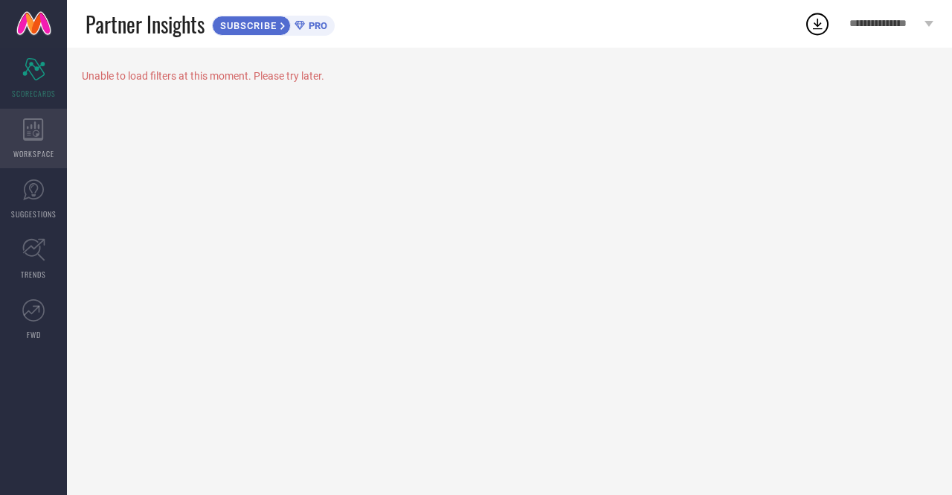
click at [45, 139] on div "WORKSPACE" at bounding box center [33, 139] width 67 height 60
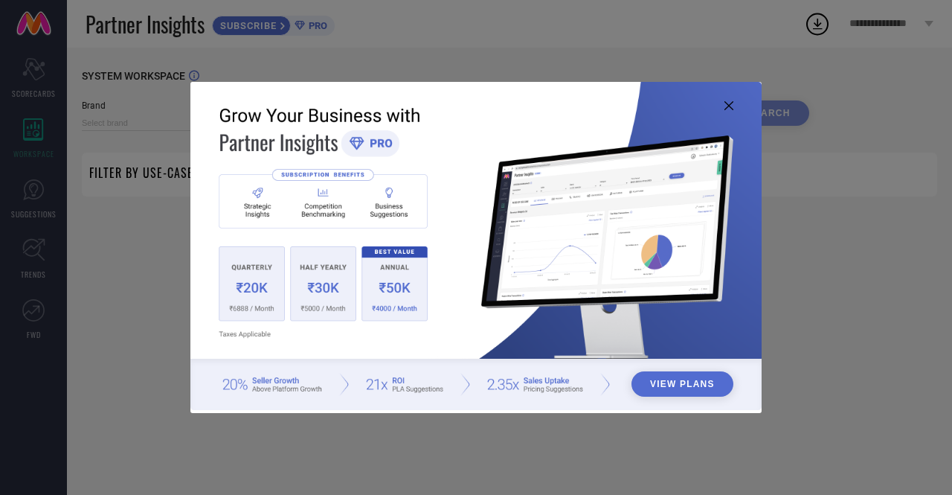
type input "1 STOP FASHION"
type input "All"
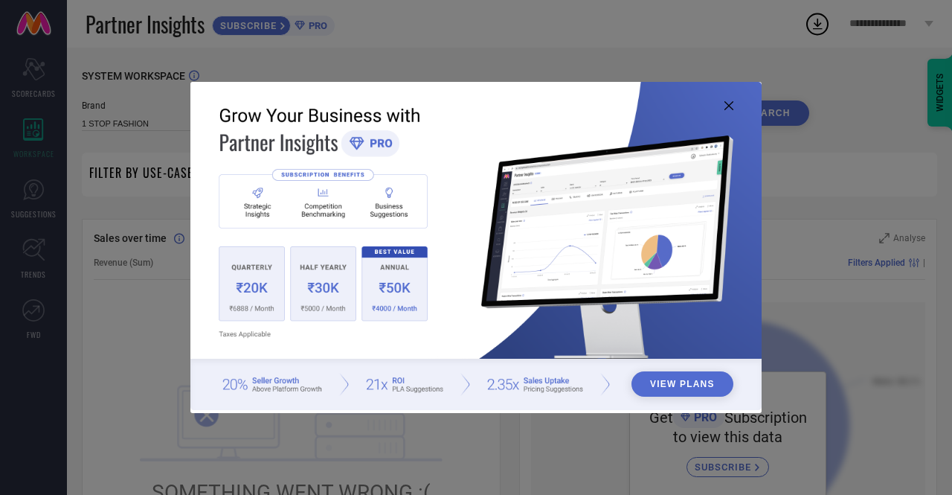
click at [726, 103] on icon at bounding box center [728, 105] width 9 height 9
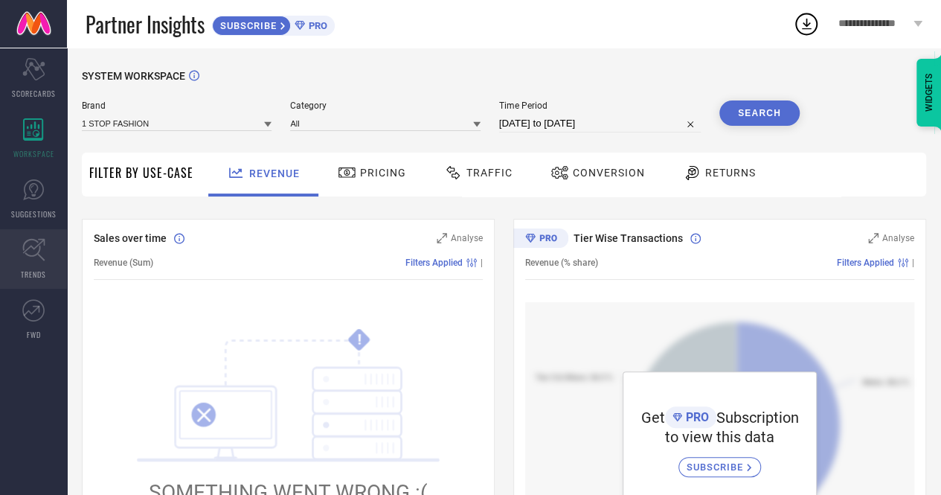
click at [39, 266] on link "TRENDS" at bounding box center [33, 259] width 67 height 60
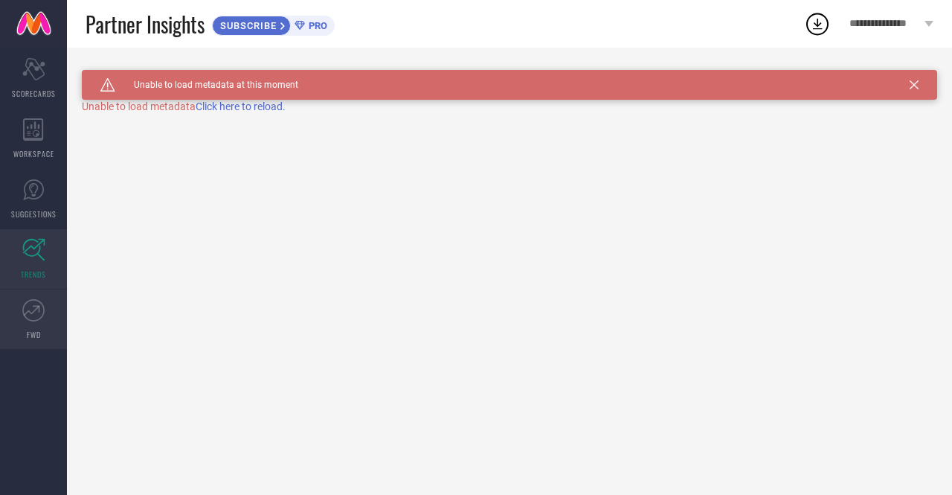
click at [30, 321] on link "FWD" at bounding box center [33, 319] width 67 height 60
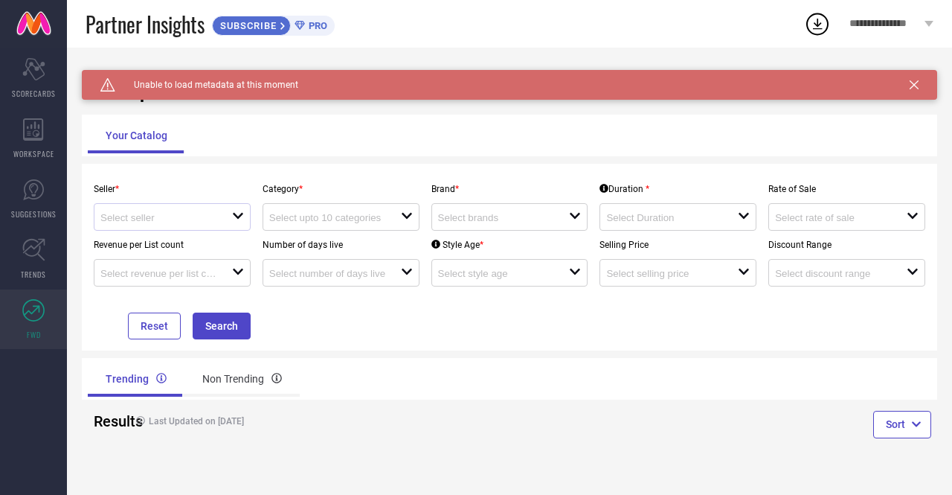
click at [190, 225] on div "open" at bounding box center [172, 217] width 157 height 28
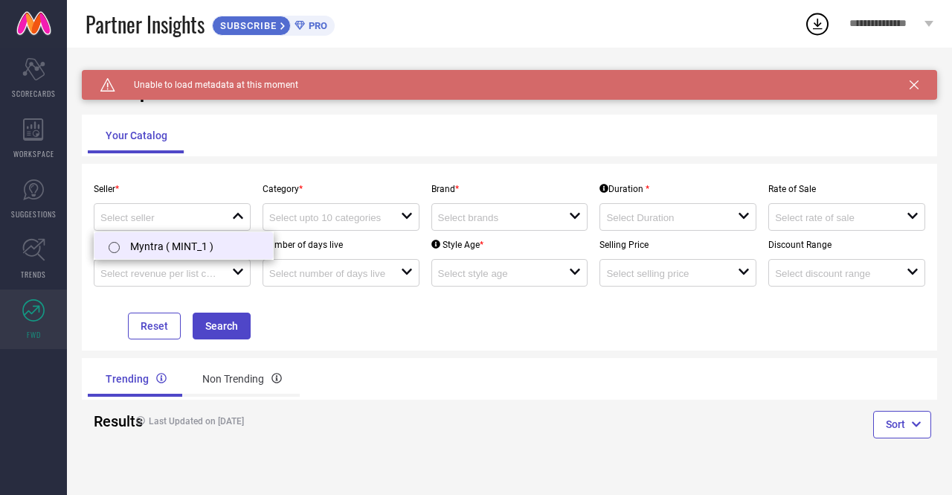
click at [141, 243] on li "Myntra ( MINT_1 )" at bounding box center [183, 245] width 179 height 27
type input "Myntra ( MINT_1 )"
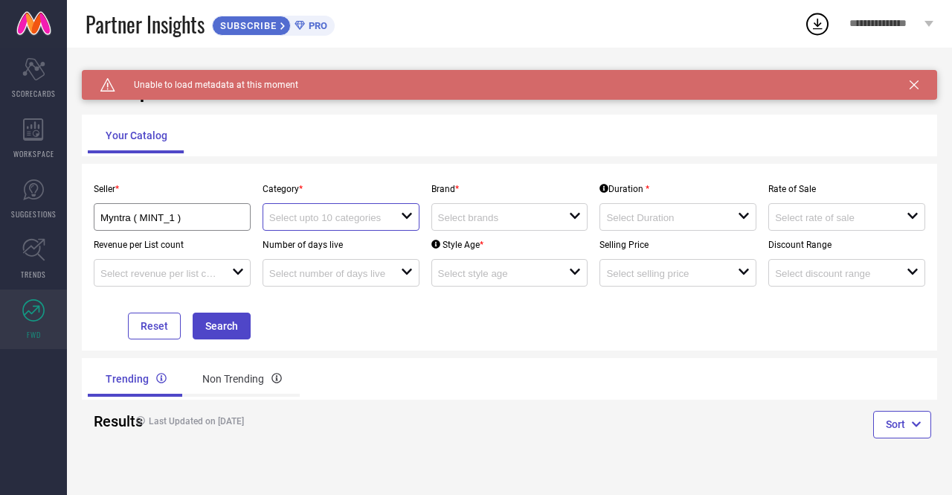
click at [324, 219] on input at bounding box center [328, 217] width 118 height 11
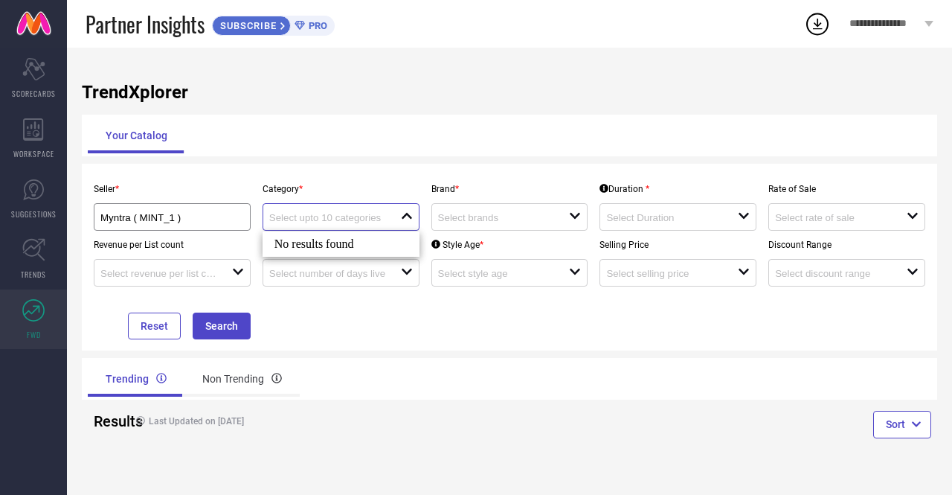
click at [324, 219] on input at bounding box center [328, 217] width 118 height 11
click at [390, 212] on div at bounding box center [335, 217] width 132 height 14
click at [403, 214] on icon at bounding box center [407, 216] width 10 height 6
click at [403, 214] on icon "close" at bounding box center [407, 216] width 12 height 12
click at [347, 213] on input at bounding box center [328, 217] width 118 height 11
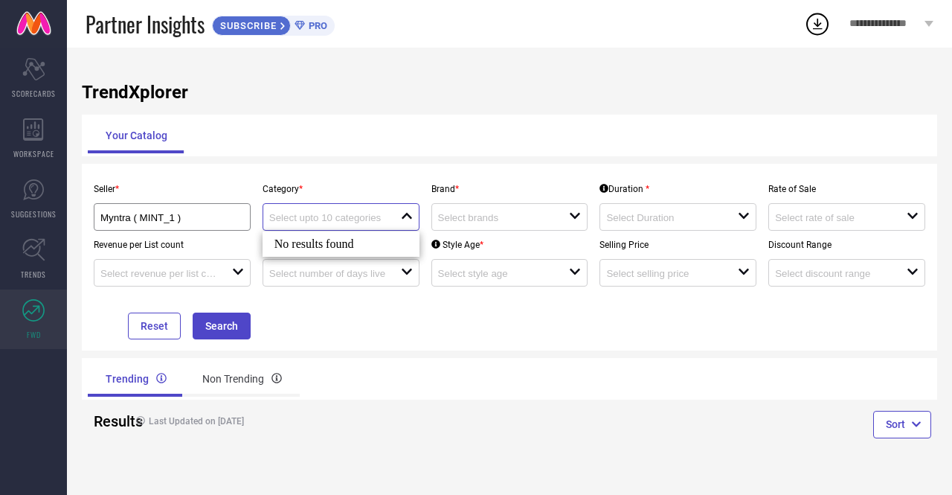
click at [347, 213] on input at bounding box center [328, 217] width 118 height 11
click at [522, 208] on div "open" at bounding box center [509, 217] width 157 height 28
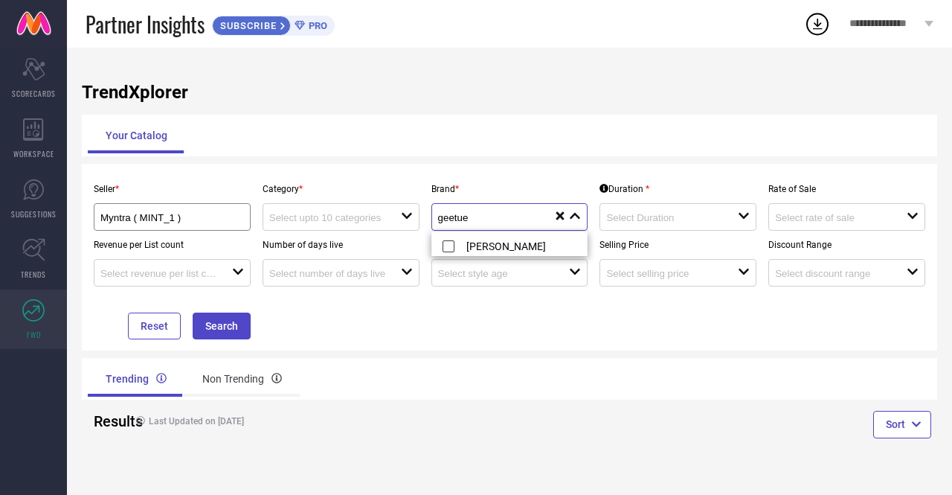
type input "geetues"
drag, startPoint x: 507, startPoint y: 213, endPoint x: 421, endPoint y: 218, distance: 86.4
click at [421, 218] on div "Seller * Myntra ( MINT_1 ) Category * open Brand * geetues close reset Duration…" at bounding box center [509, 257] width 843 height 164
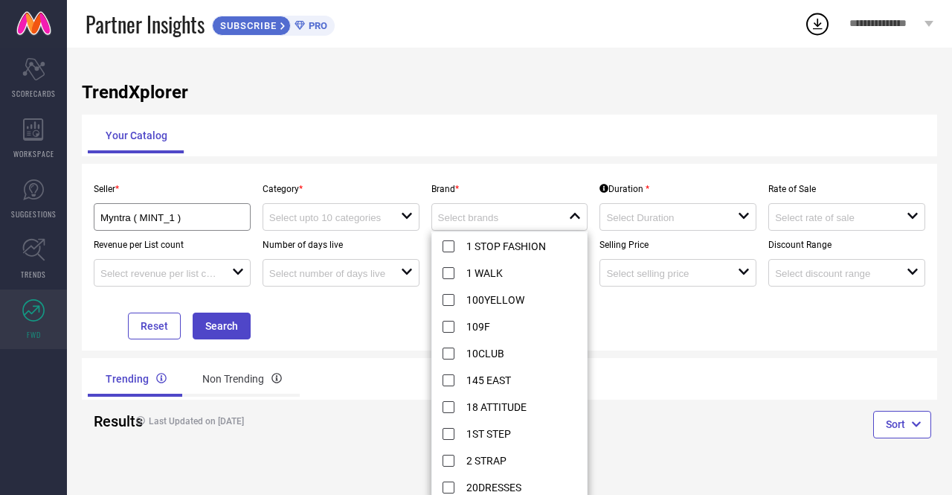
click at [275, 124] on div "Your Catalog" at bounding box center [509, 136] width 843 height 36
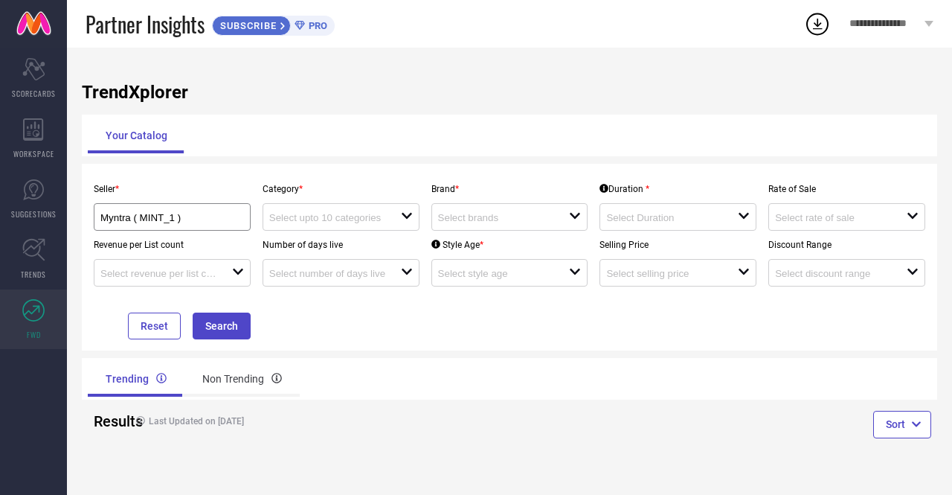
click at [318, 24] on span "PRO" at bounding box center [316, 25] width 22 height 11
click at [192, 222] on input "Myntra ( MINT_1 )" at bounding box center [164, 217] width 129 height 11
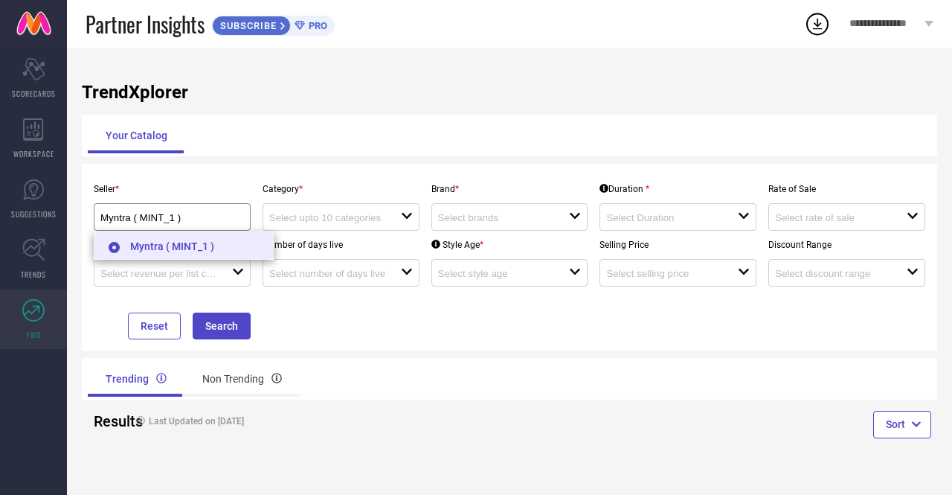
click at [118, 245] on input "radio" at bounding box center [114, 247] width 11 height 11
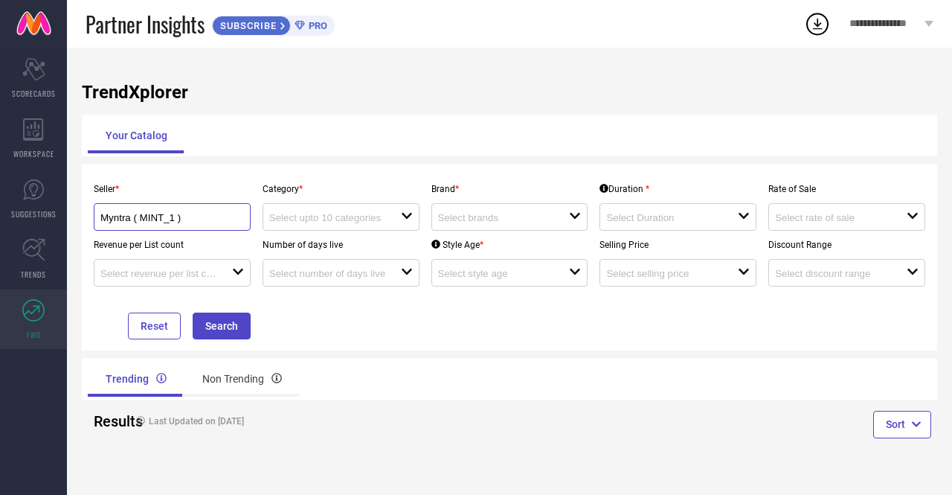
click at [155, 222] on input "Myntra ( MINT_1 )" at bounding box center [164, 217] width 129 height 11
click at [147, 276] on input at bounding box center [159, 273] width 118 height 11
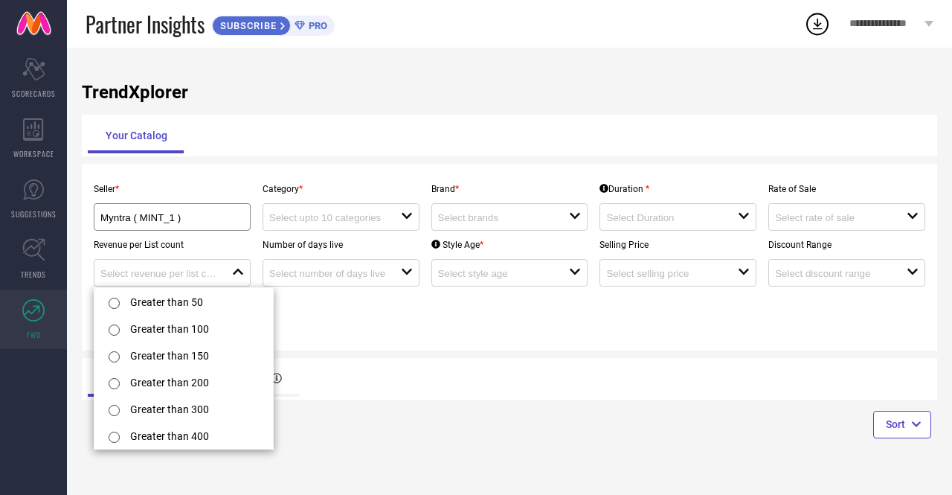
drag, startPoint x: 331, startPoint y: 319, endPoint x: 408, endPoint y: 320, distance: 76.6
click at [408, 320] on div "Seller * Myntra ( MINT_1 ) Category * open Brand * open Duration * open Rate of…" at bounding box center [509, 257] width 843 height 164
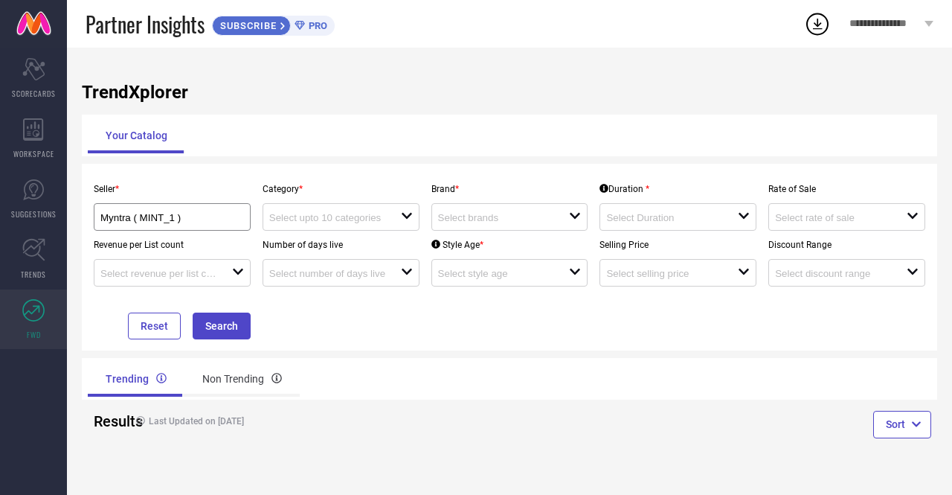
click at [408, 320] on div "Seller * Myntra ( MINT_1 ) Category * open Brand * open Duration * open Rate of…" at bounding box center [509, 257] width 843 height 164
click at [235, 333] on button "Search" at bounding box center [222, 325] width 58 height 27
click at [367, 223] on input at bounding box center [328, 217] width 118 height 11
click at [231, 373] on div "Non Trending" at bounding box center [241, 379] width 115 height 36
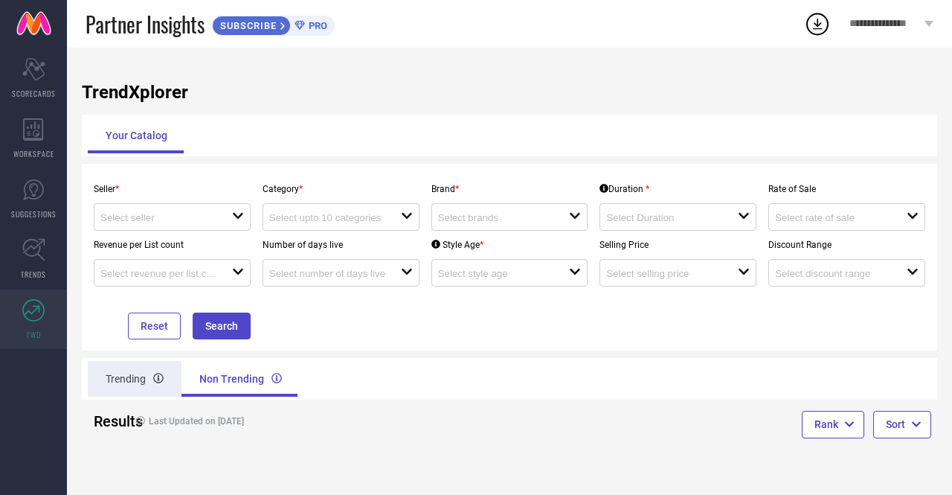
click at [118, 384] on div "Trending" at bounding box center [135, 379] width 94 height 36
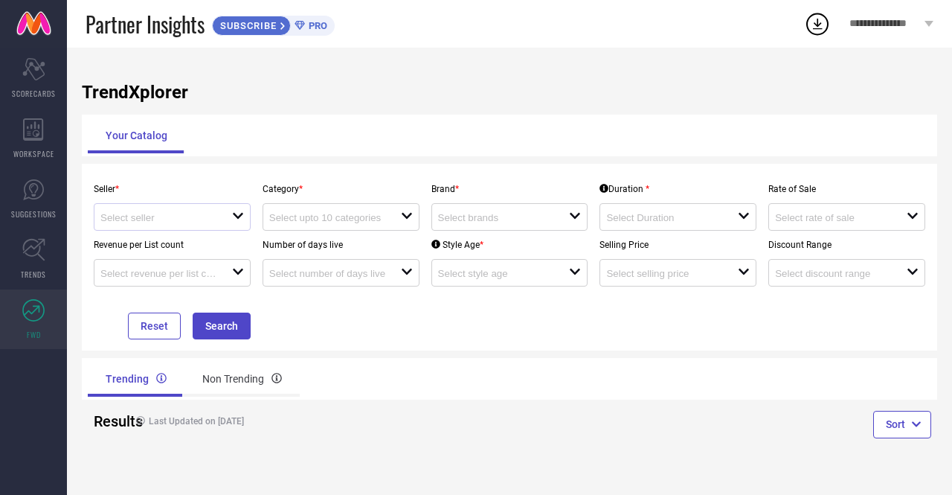
click at [239, 224] on div "open" at bounding box center [238, 217] width 12 height 14
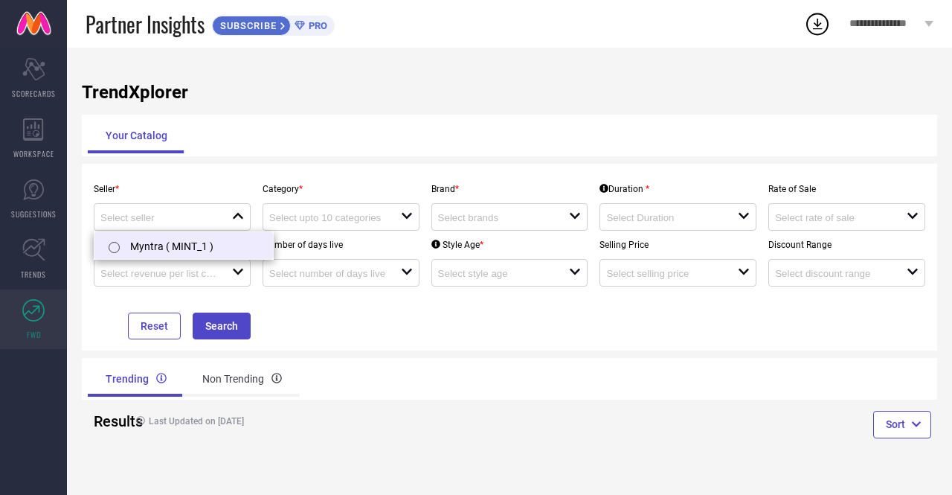
click at [116, 246] on input "radio" at bounding box center [114, 247] width 11 height 11
type input "Myntra ( MINT_1 )"
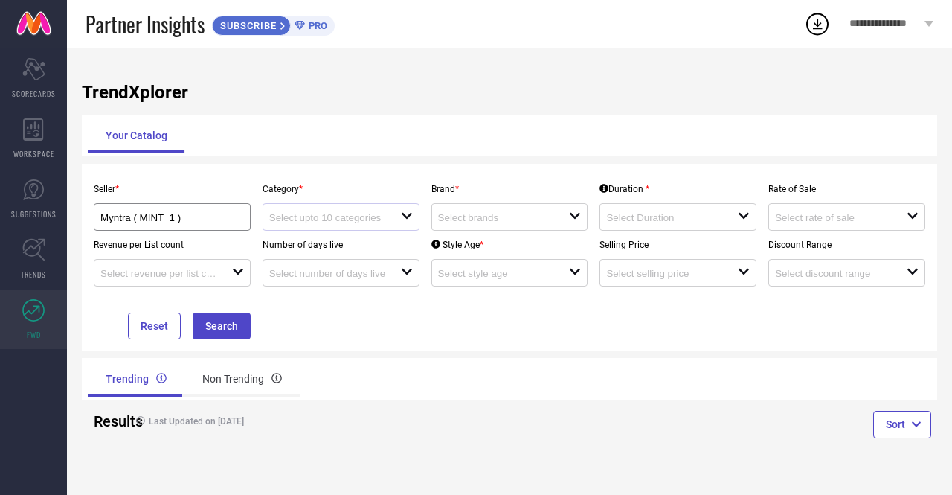
click at [411, 216] on icon "open" at bounding box center [407, 216] width 12 height 12
click at [324, 247] on div "No results found" at bounding box center [341, 243] width 157 height 25
click at [577, 274] on icon "open" at bounding box center [575, 272] width 12 height 12
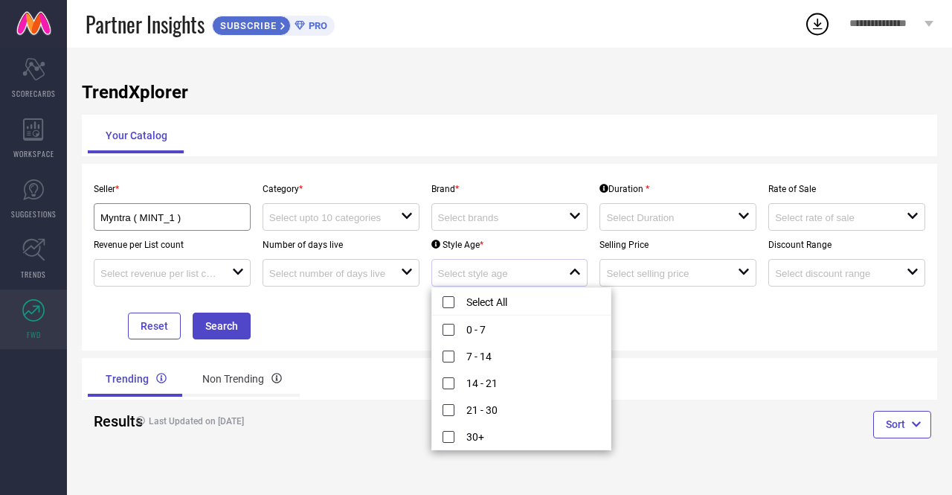
click at [577, 274] on icon "close" at bounding box center [575, 272] width 12 height 12
click at [449, 295] on li "Select All" at bounding box center [521, 302] width 179 height 28
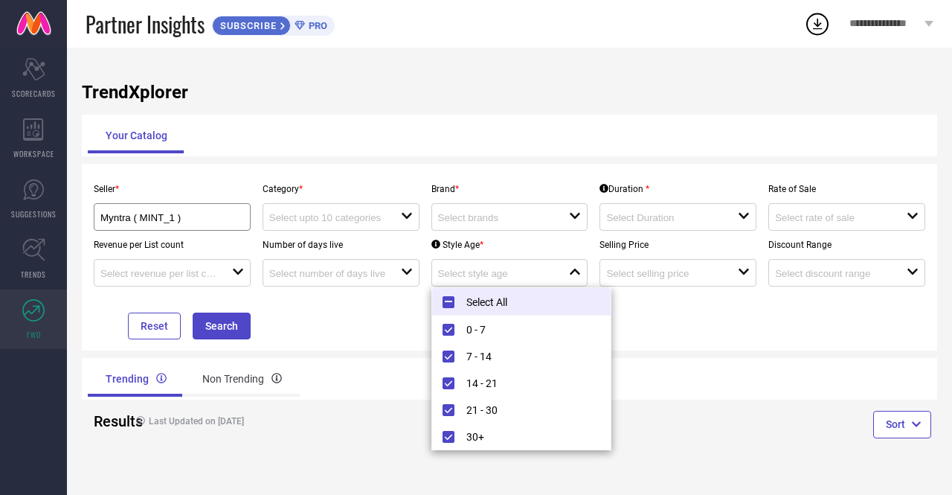
type input "0 - 7, + 4 more"
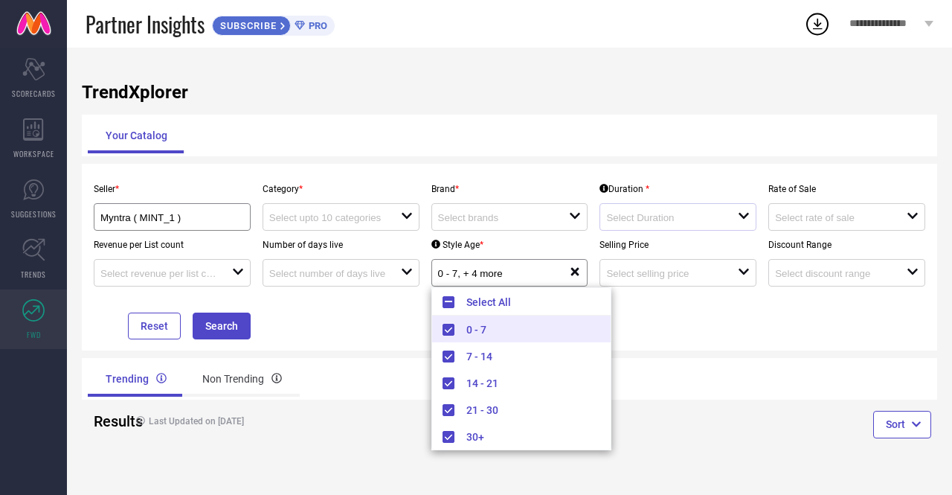
click at [743, 215] on icon "open" at bounding box center [744, 216] width 12 height 12
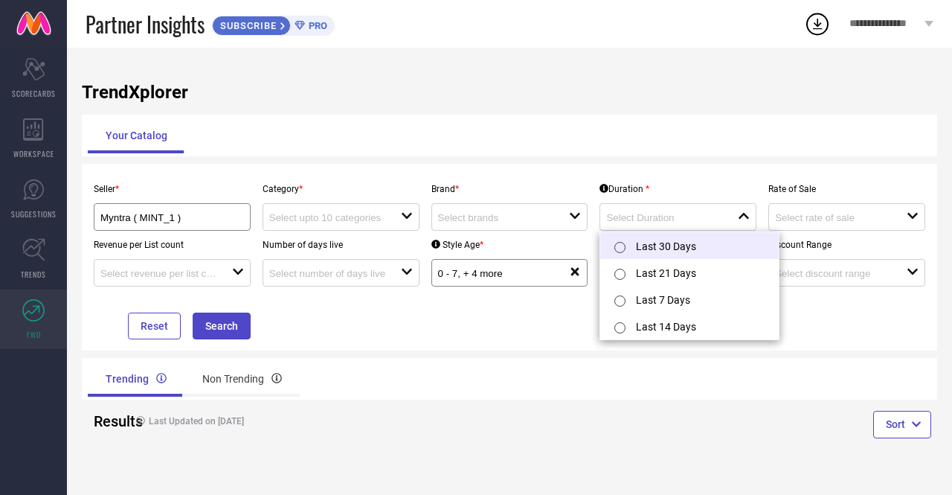
click at [617, 249] on input "radio" at bounding box center [619, 247] width 11 height 11
type input "Last 30 Days"
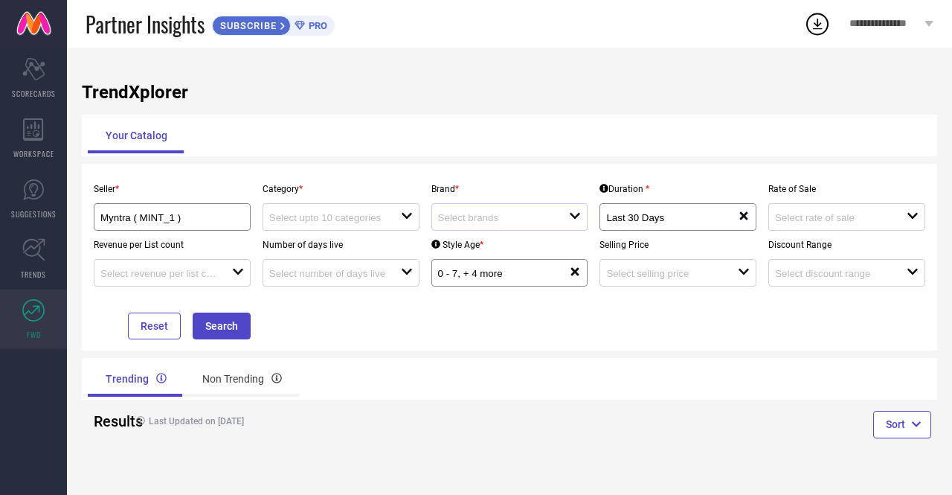
click at [587, 215] on div "open" at bounding box center [509, 217] width 157 height 28
click at [576, 216] on icon "close" at bounding box center [575, 216] width 12 height 12
click at [413, 216] on div "open" at bounding box center [341, 217] width 157 height 28
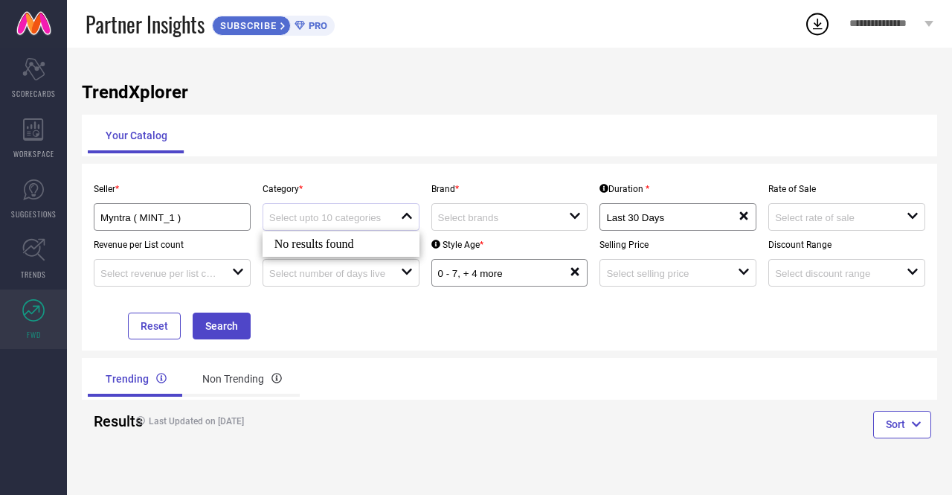
click at [413, 216] on div "close" at bounding box center [341, 217] width 157 height 28
click at [576, 272] on icon at bounding box center [575, 272] width 8 height 8
click at [577, 219] on icon "open" at bounding box center [575, 216] width 12 height 12
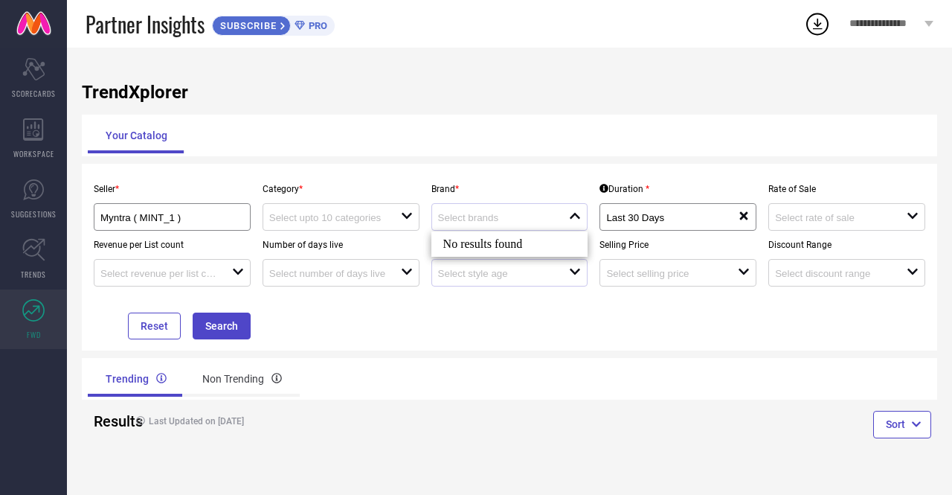
click at [577, 219] on icon "close" at bounding box center [575, 216] width 12 height 12
click at [744, 218] on icon at bounding box center [744, 216] width 8 height 8
click at [580, 213] on icon "open" at bounding box center [575, 216] width 12 height 12
click at [367, 215] on input at bounding box center [328, 217] width 118 height 11
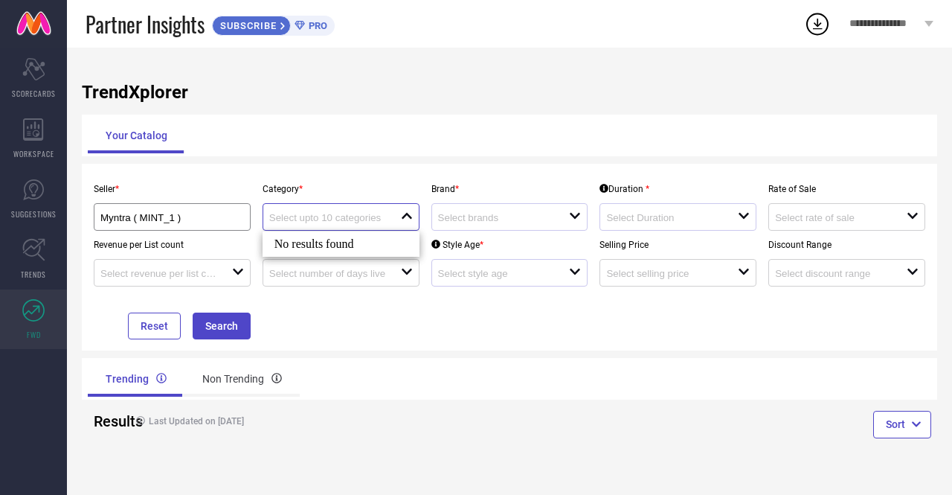
drag, startPoint x: 367, startPoint y: 215, endPoint x: 376, endPoint y: 215, distance: 9.7
click at [376, 215] on input at bounding box center [328, 217] width 118 height 11
type input "u"
type input "kurties"
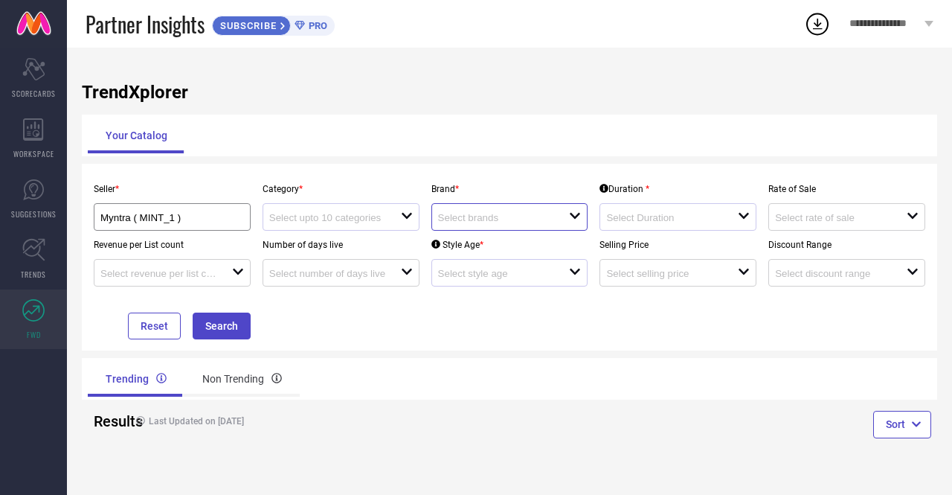
click at [525, 220] on input at bounding box center [497, 217] width 118 height 11
click at [173, 331] on button "Reset" at bounding box center [154, 325] width 53 height 27
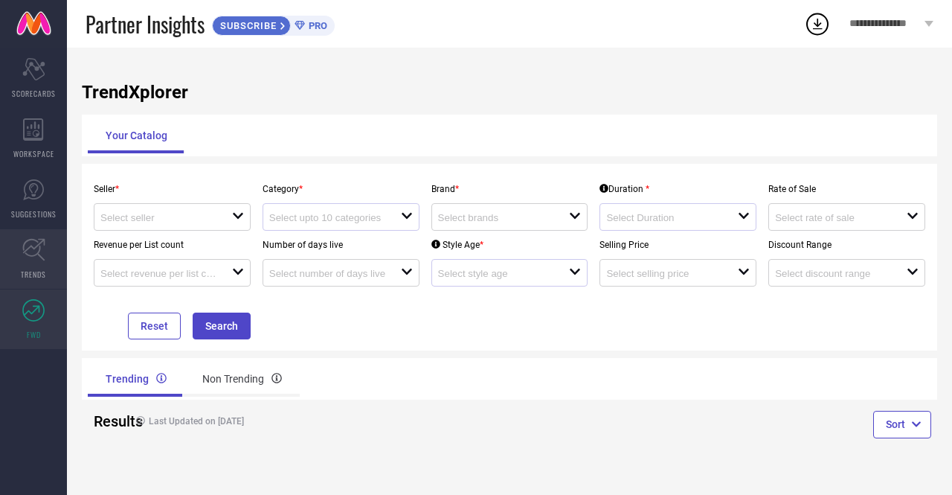
click at [35, 276] on span "TRENDS" at bounding box center [33, 274] width 25 height 11
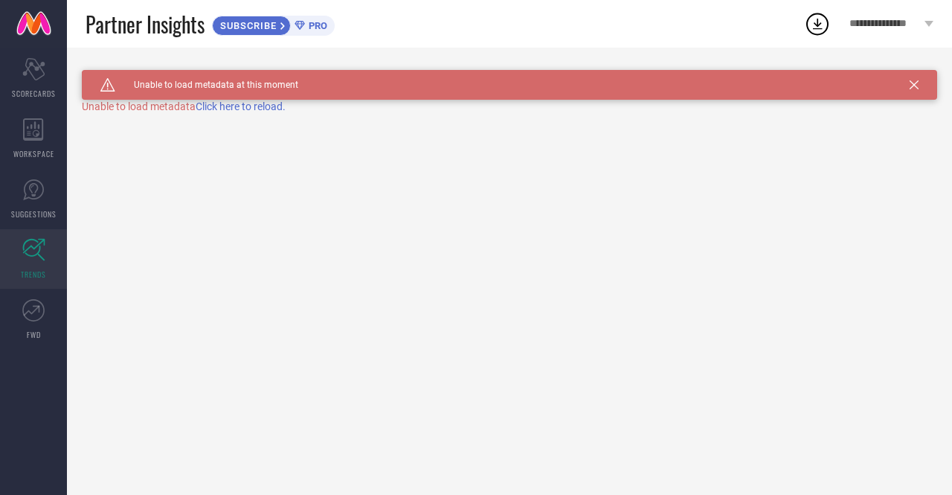
click at [244, 108] on span "Click here to reload." at bounding box center [241, 106] width 90 height 12
click at [42, 201] on link "SUGGESTIONS" at bounding box center [33, 199] width 67 height 60
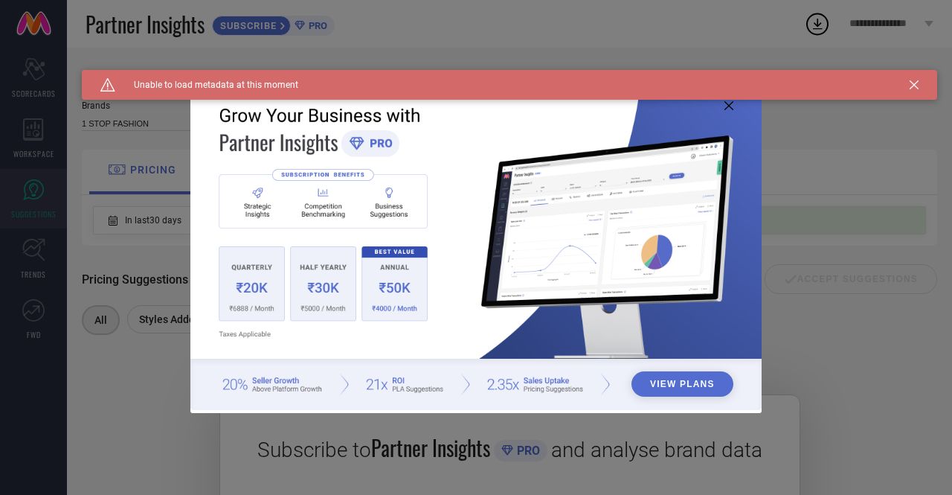
click at [733, 109] on img at bounding box center [475, 246] width 571 height 329
click at [910, 81] on icon at bounding box center [914, 84] width 9 height 9
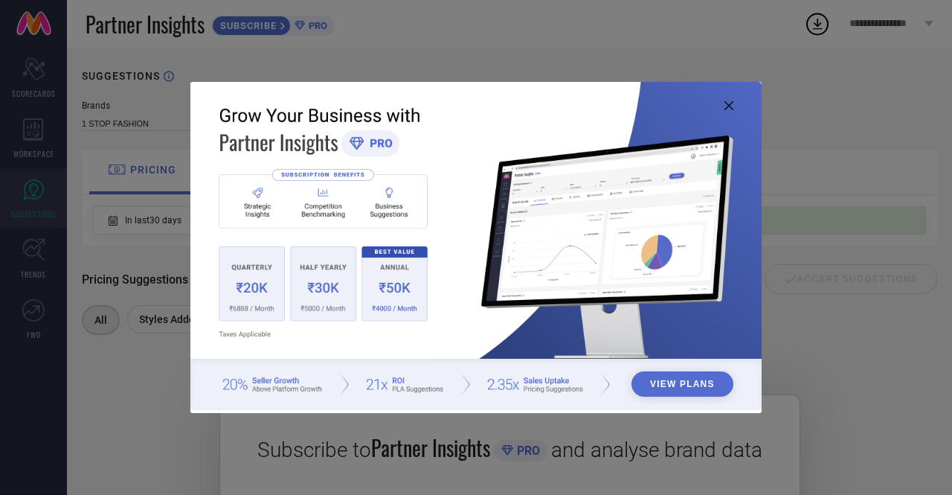
click at [728, 98] on img at bounding box center [475, 246] width 571 height 329
click at [726, 106] on icon at bounding box center [728, 105] width 9 height 9
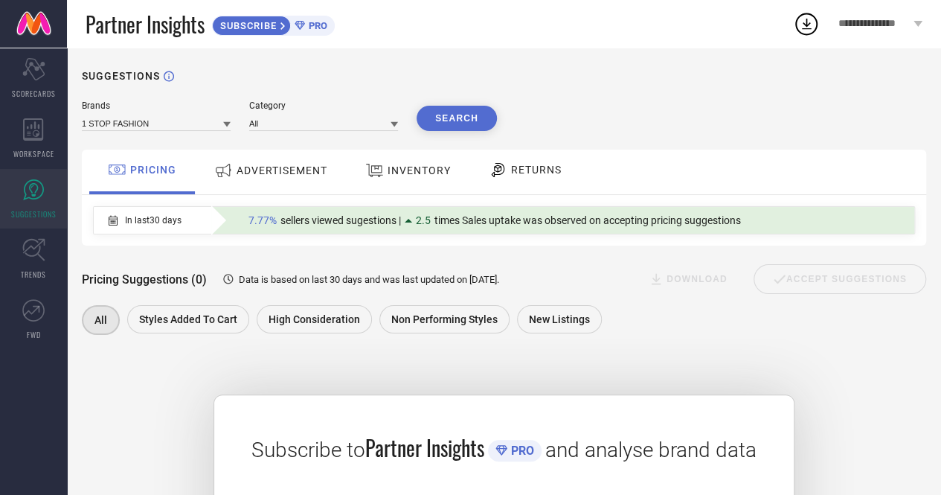
click at [223, 123] on icon at bounding box center [226, 123] width 7 height 7
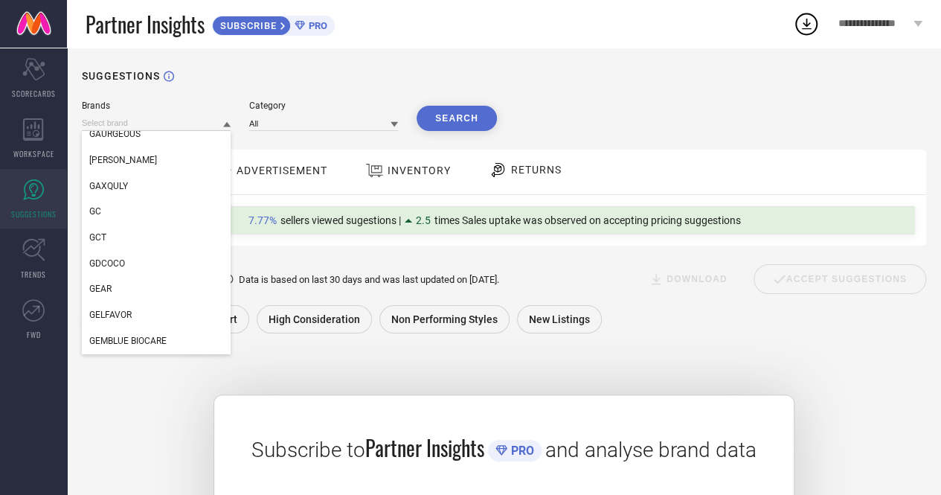
scroll to position [83980, 0]
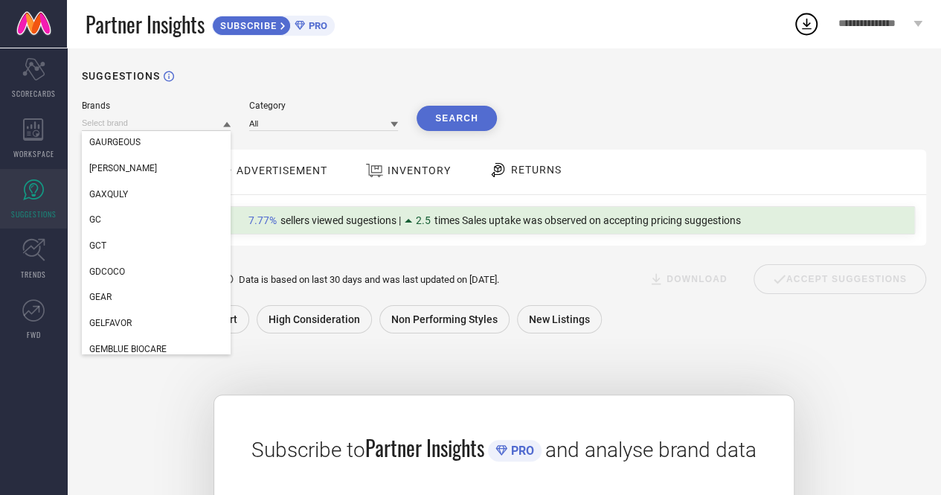
click at [183, 115] on div "GAUGE MACHINE GAURA [PERSON_NAME] GAURANCHE [PERSON_NAME] GAURGEOUS [PERSON_NAM…" at bounding box center [156, 123] width 149 height 16
click at [146, 122] on input at bounding box center [156, 123] width 149 height 16
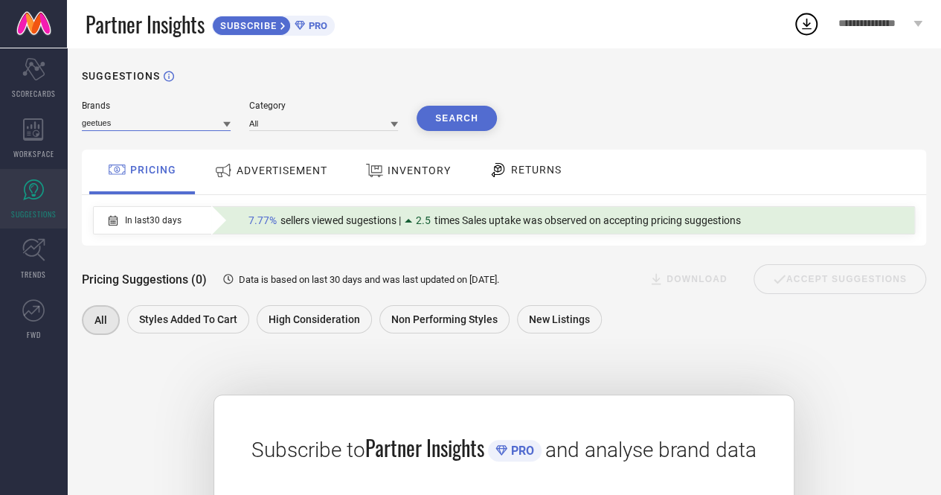
type input "geetues"
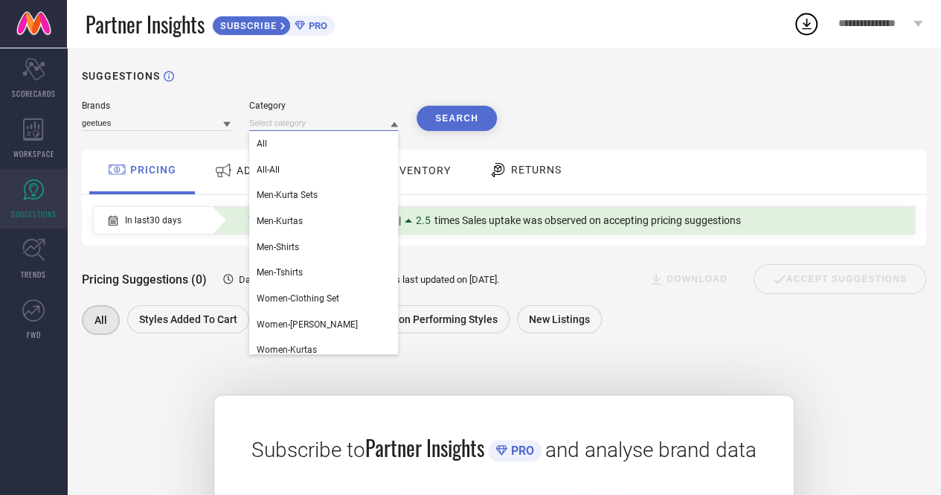
click at [324, 124] on input at bounding box center [323, 123] width 149 height 16
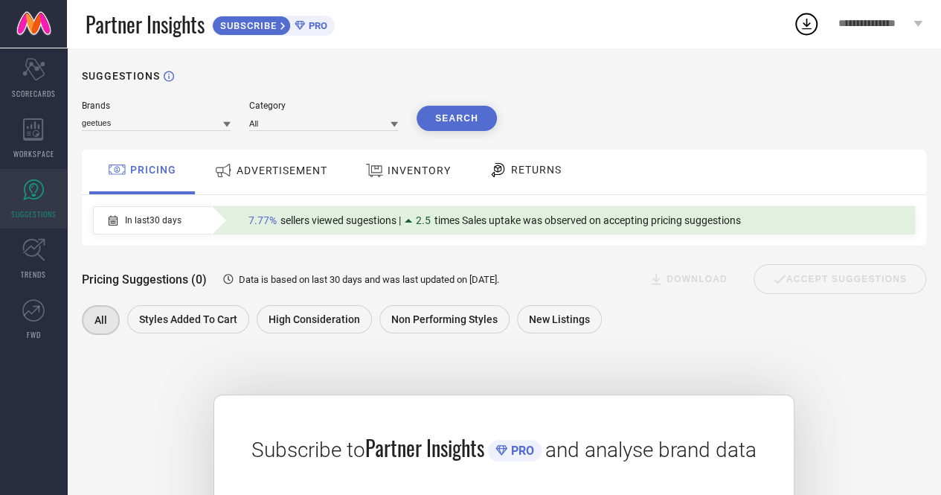
click at [453, 120] on button "Search" at bounding box center [457, 118] width 80 height 25
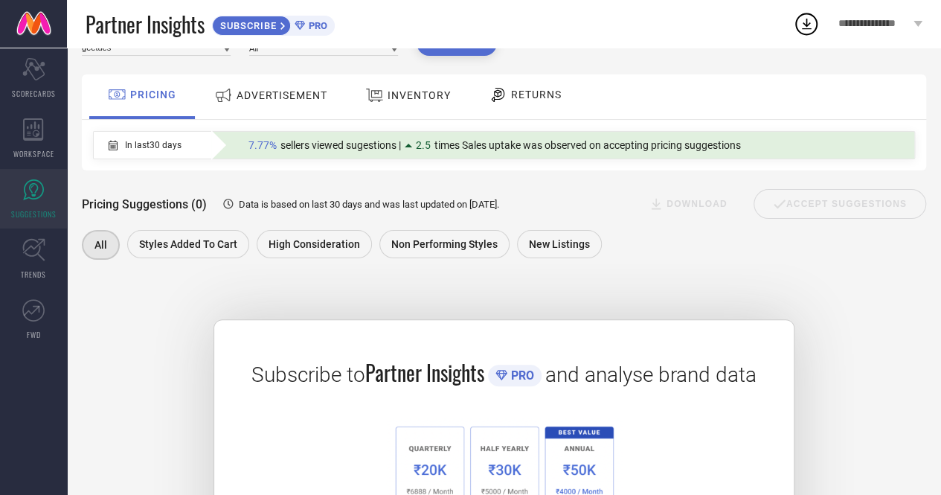
scroll to position [0, 0]
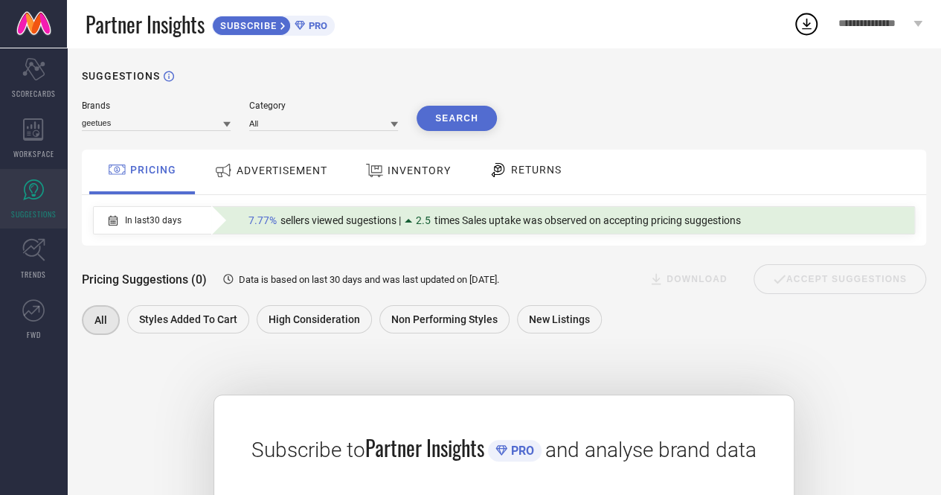
click at [318, 173] on span "ADVERTISEMENT" at bounding box center [282, 170] width 91 height 12
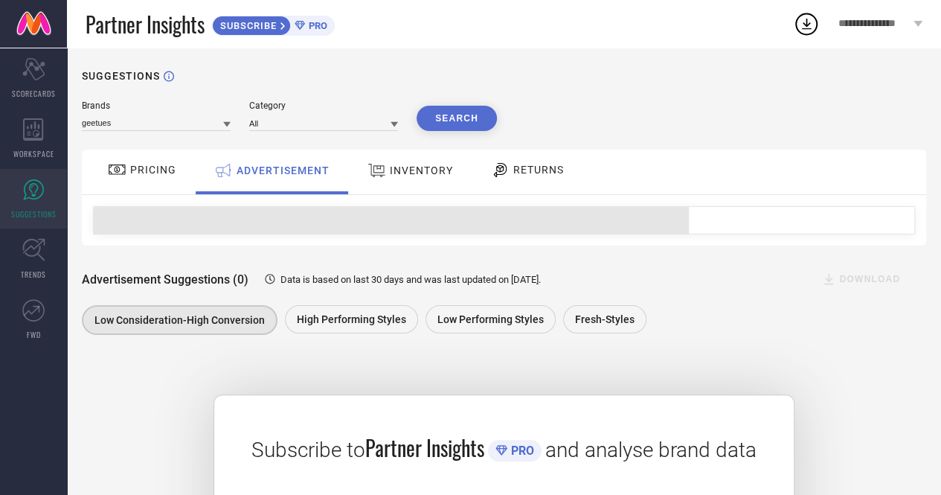
click at [455, 170] on div "INVENTORY" at bounding box center [410, 171] width 123 height 45
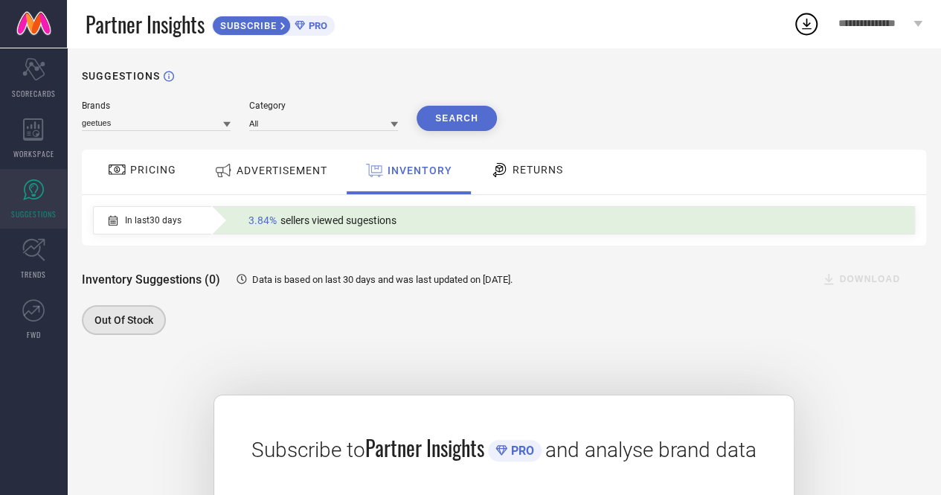
click at [516, 174] on span "RETURNS" at bounding box center [537, 170] width 51 height 12
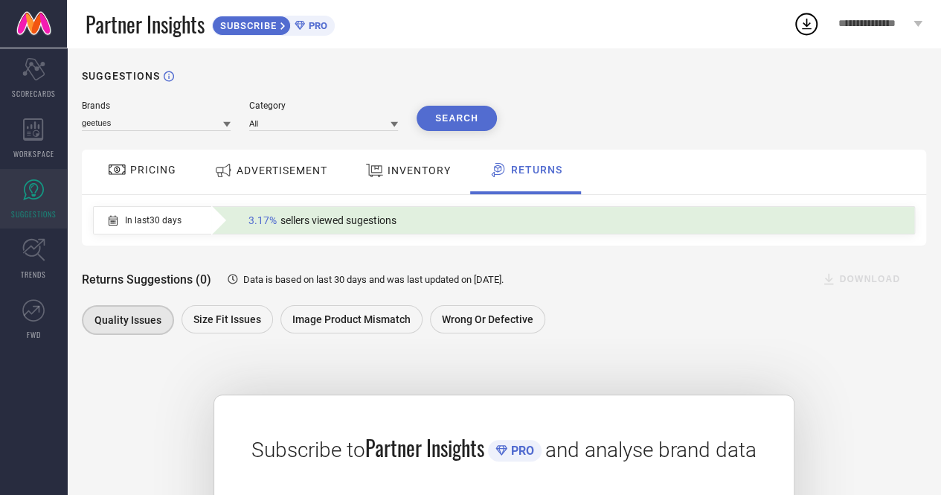
click at [263, 219] on span "3.17%" at bounding box center [262, 220] width 28 height 12
click at [250, 175] on span "ADVERTISEMENT" at bounding box center [282, 170] width 91 height 12
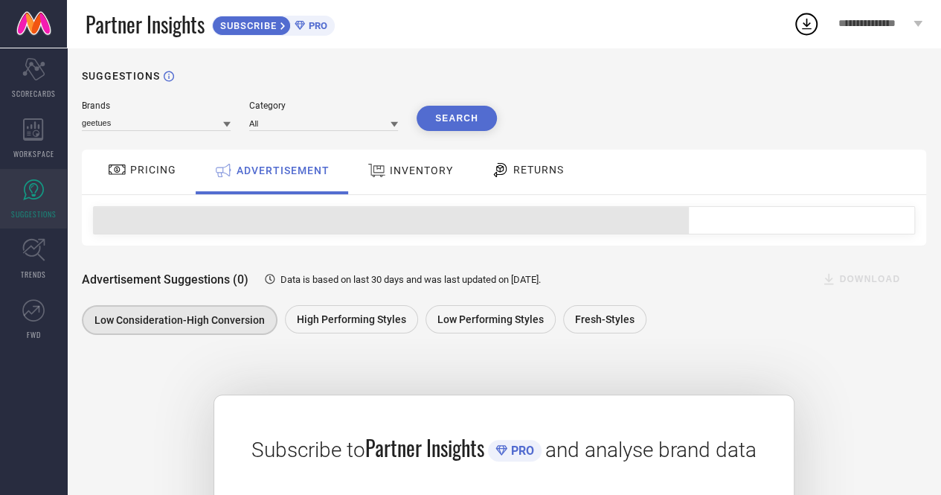
click at [152, 167] on span "PRICING" at bounding box center [153, 170] width 46 height 12
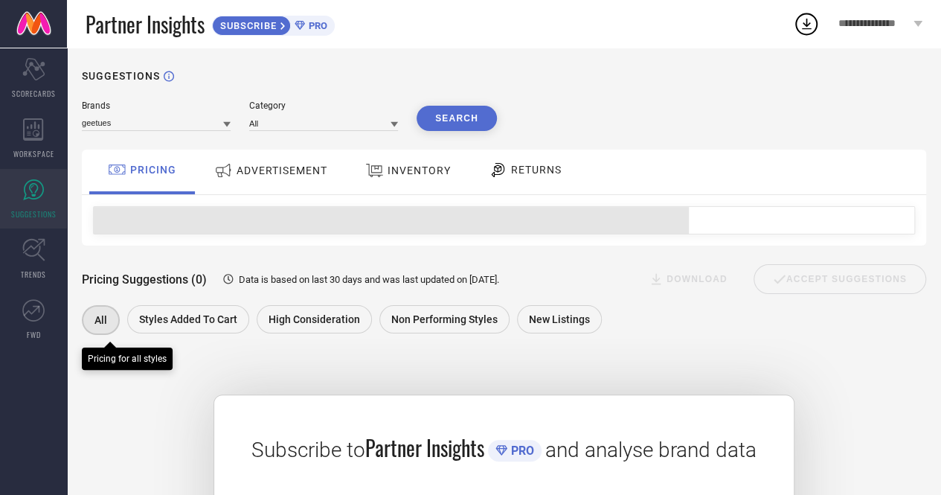
click at [97, 321] on span "All" at bounding box center [100, 320] width 13 height 12
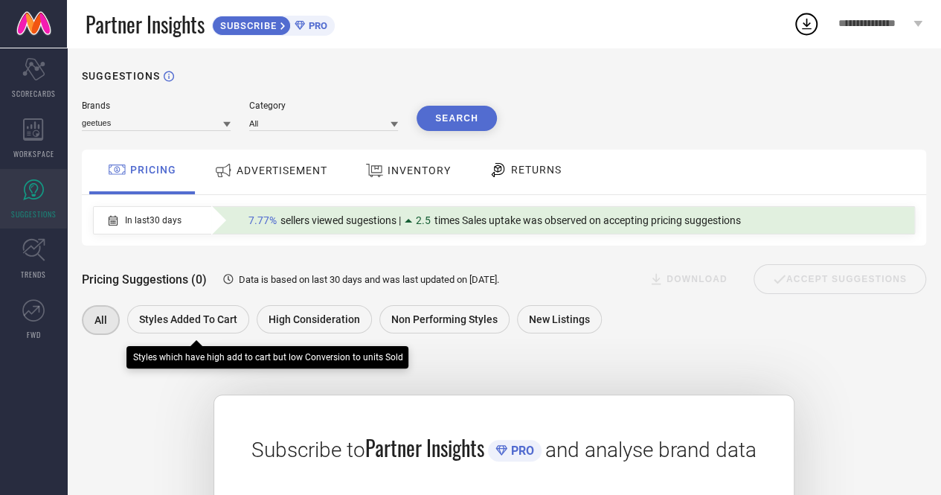
click at [176, 317] on span "Styles Added To Cart" at bounding box center [188, 319] width 98 height 12
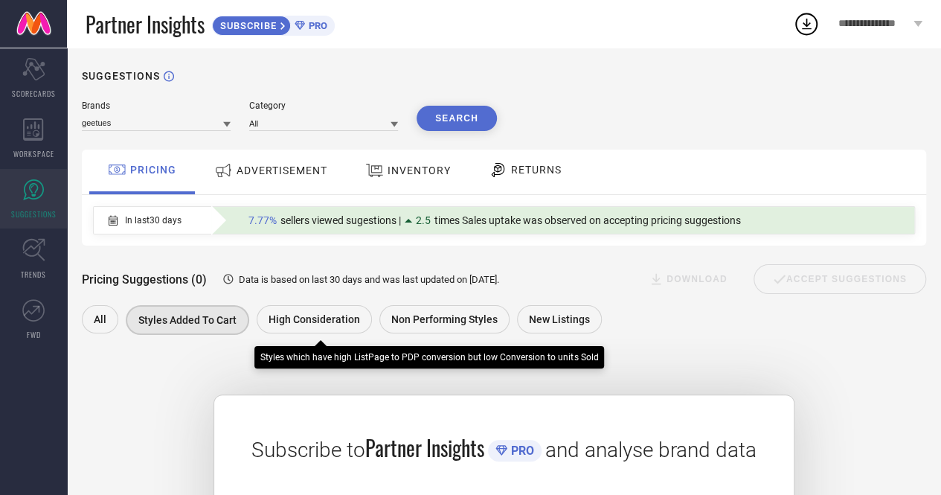
click at [316, 309] on div "High Consideration" at bounding box center [314, 319] width 115 height 28
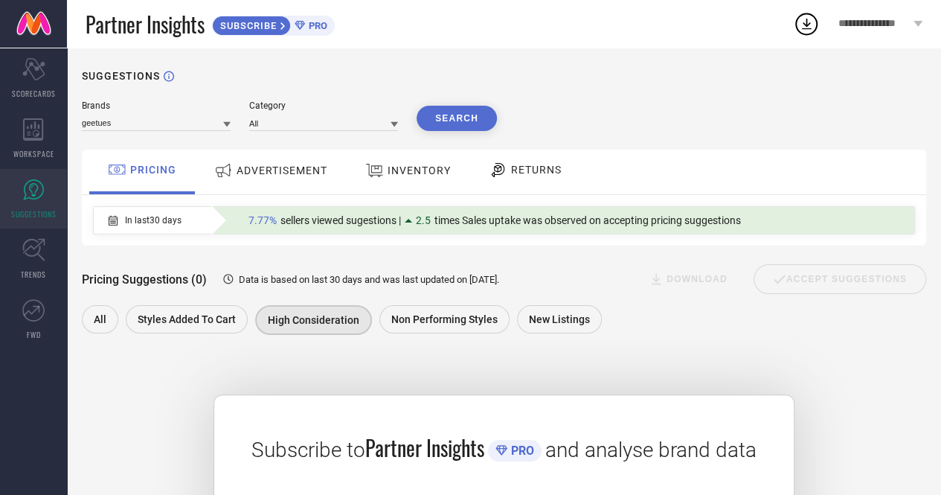
click at [445, 301] on div "Pricing Suggestions (0) Data is based on last 30 days and was last updated on […" at bounding box center [504, 291] width 844 height 93
click at [449, 314] on span "Non Performing Styles" at bounding box center [444, 319] width 106 height 12
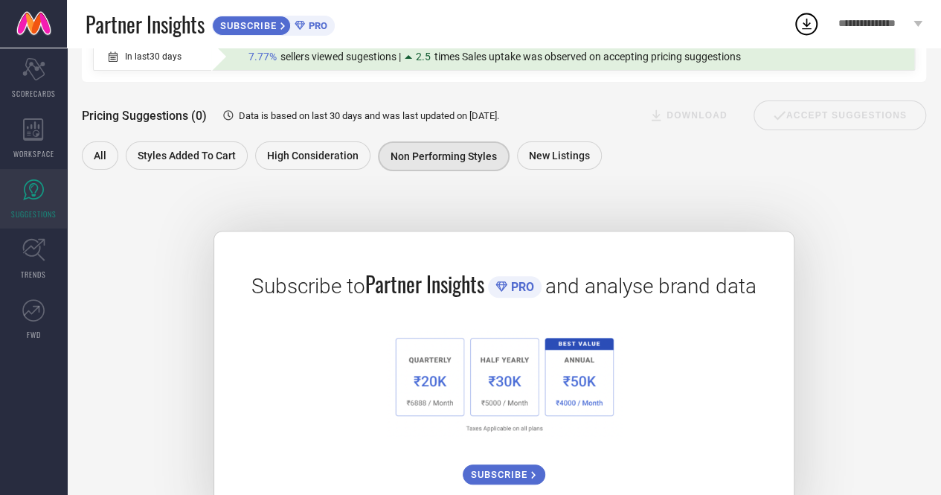
scroll to position [216, 0]
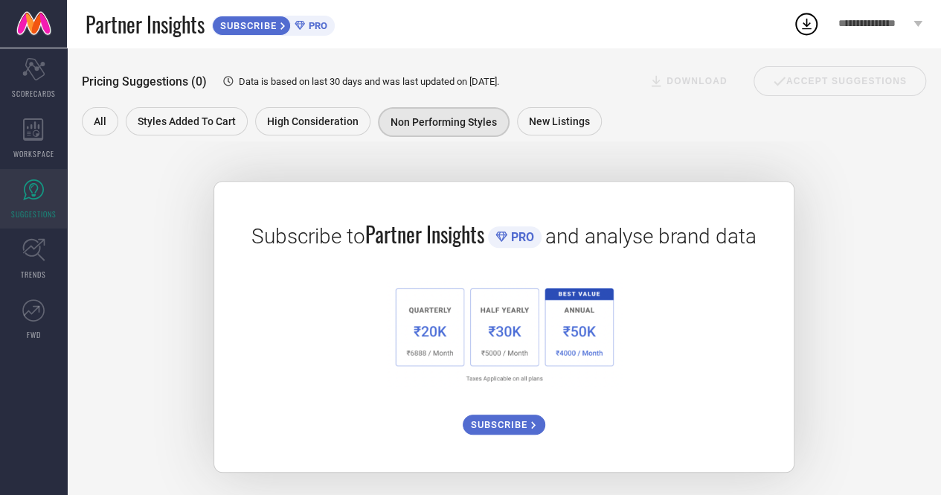
click at [431, 337] on img at bounding box center [503, 333] width 235 height 109
click at [430, 318] on img at bounding box center [503, 333] width 235 height 109
click at [417, 322] on img at bounding box center [503, 333] width 235 height 109
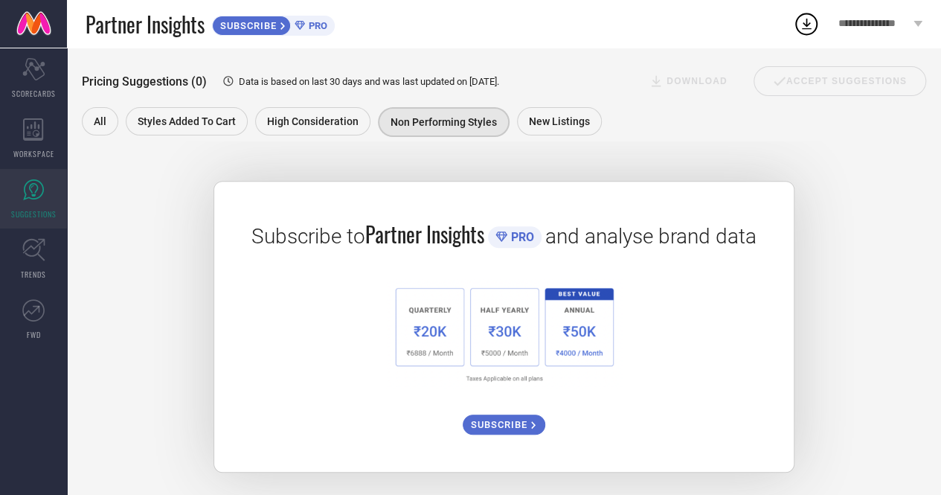
click at [417, 322] on img at bounding box center [503, 333] width 235 height 109
click at [515, 323] on img at bounding box center [503, 333] width 235 height 109
click at [584, 327] on img at bounding box center [503, 333] width 235 height 109
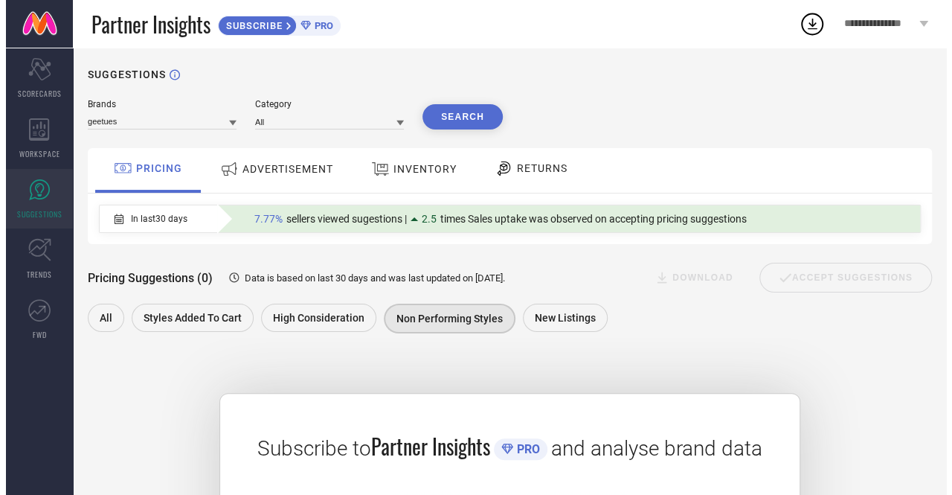
scroll to position [0, 0]
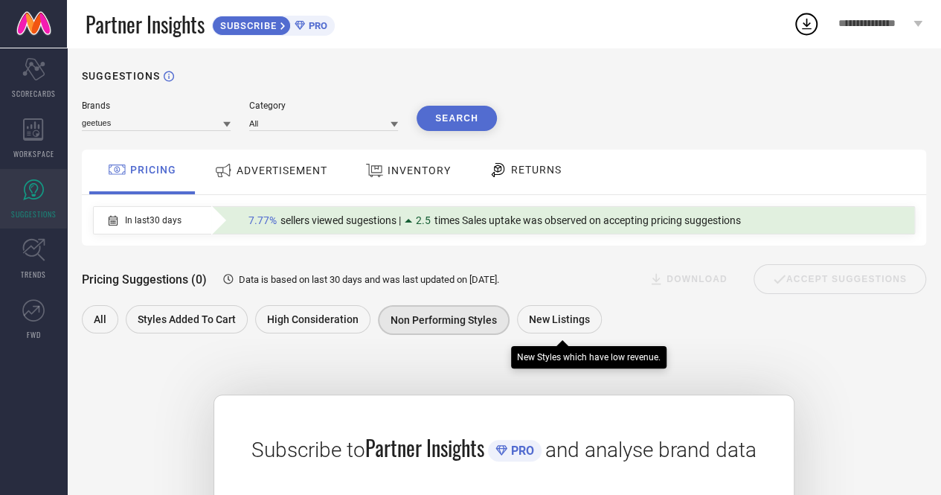
click at [530, 312] on div "New Listings" at bounding box center [559, 319] width 85 height 28
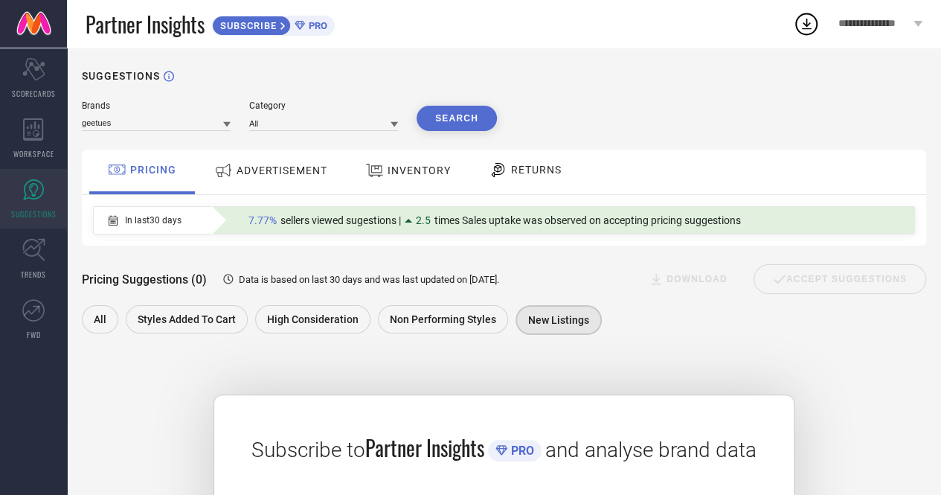
click at [289, 109] on div "Category" at bounding box center [323, 105] width 149 height 10
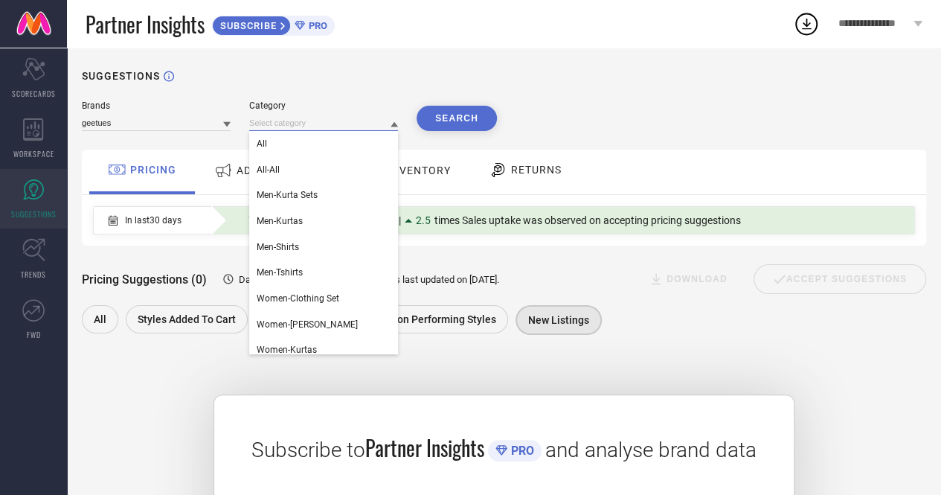
click at [281, 127] on input at bounding box center [323, 123] width 149 height 16
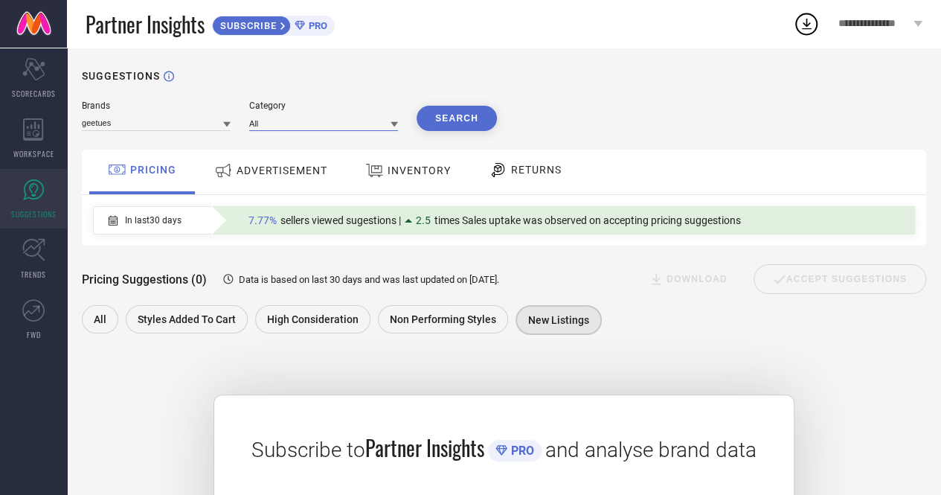
click at [281, 127] on input at bounding box center [323, 123] width 149 height 16
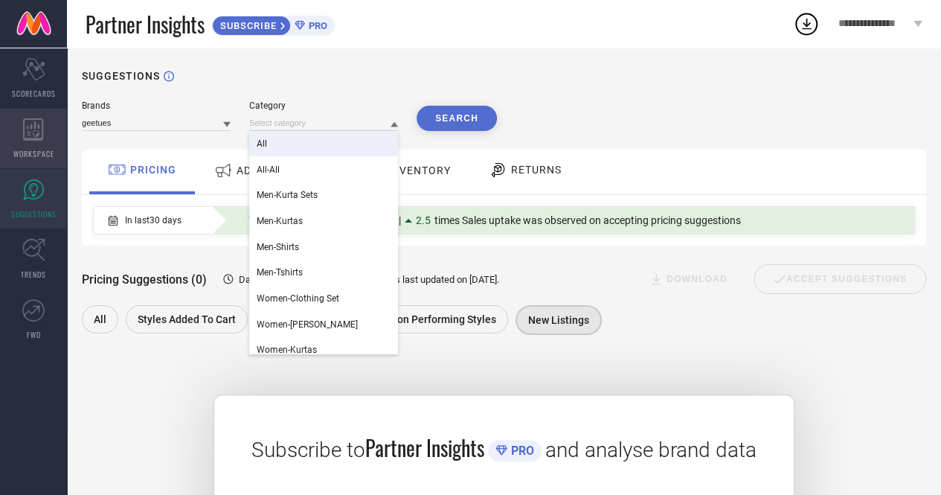
click at [39, 132] on icon at bounding box center [33, 129] width 21 height 22
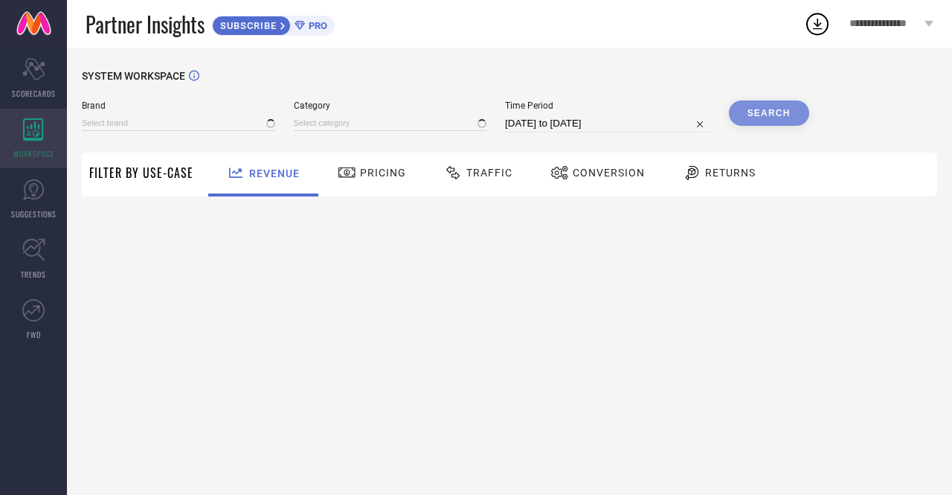
type input "1 STOP FASHION"
type input "All"
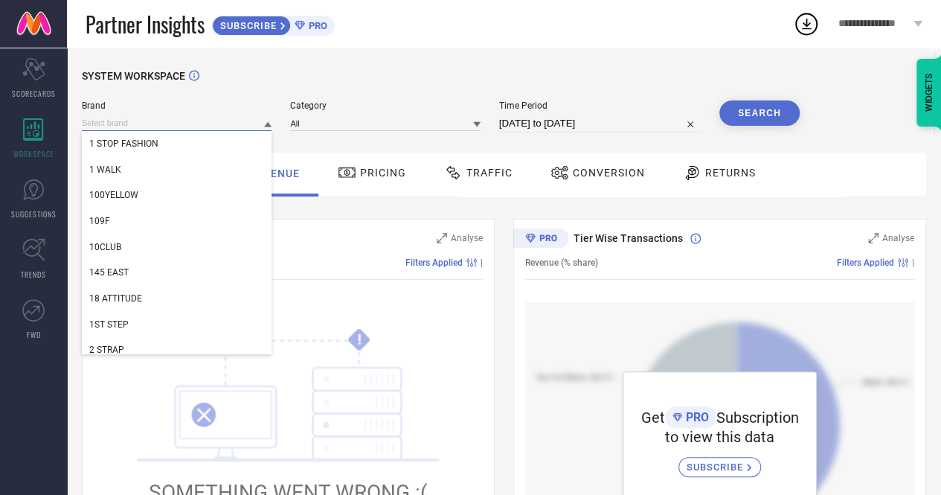
click at [226, 127] on input at bounding box center [177, 123] width 190 height 16
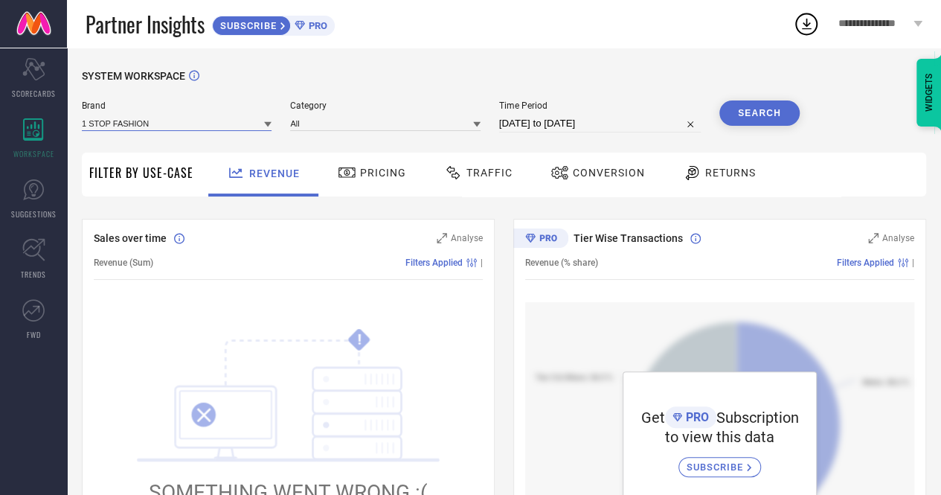
click at [226, 127] on input at bounding box center [177, 123] width 190 height 16
type input "geetues"
click at [767, 115] on button "Search" at bounding box center [759, 112] width 80 height 25
click at [385, 167] on span "Pricing" at bounding box center [383, 173] width 46 height 12
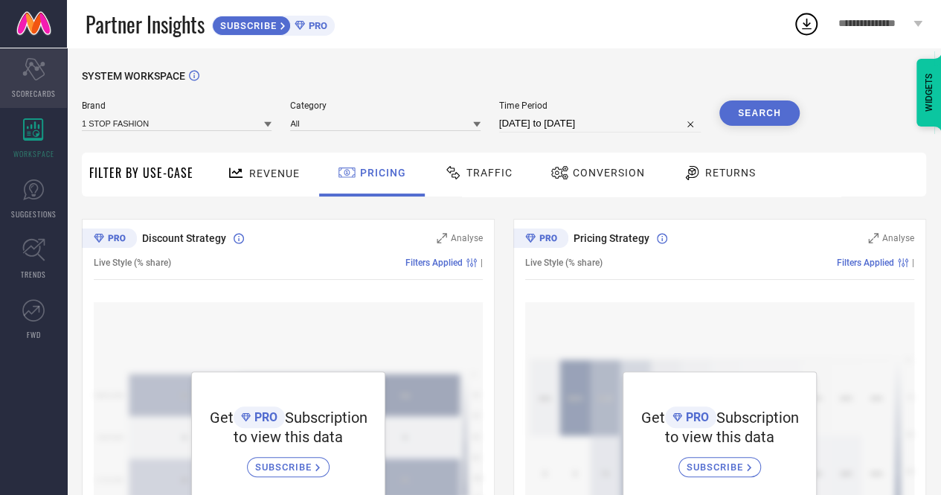
click at [46, 90] on span "SCORECARDS" at bounding box center [34, 93] width 44 height 11
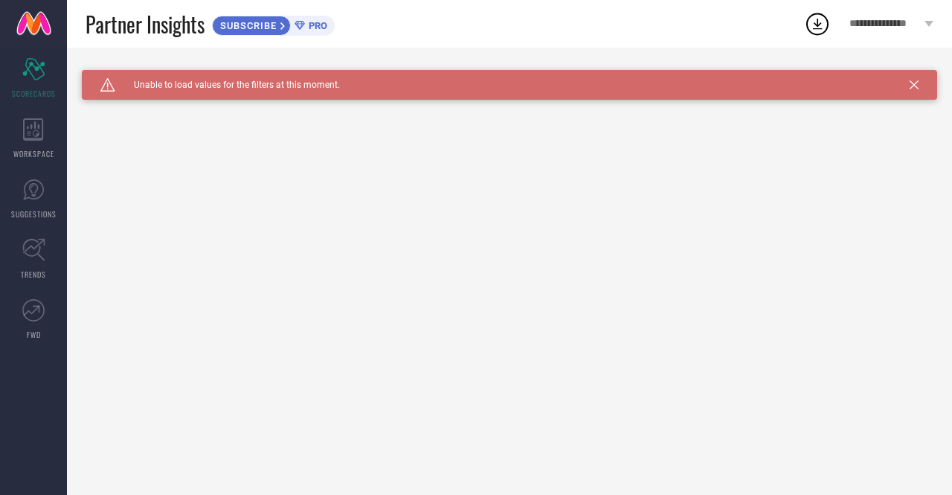
click at [930, 25] on icon at bounding box center [929, 24] width 9 height 6
